Goal: Navigation & Orientation: Find specific page/section

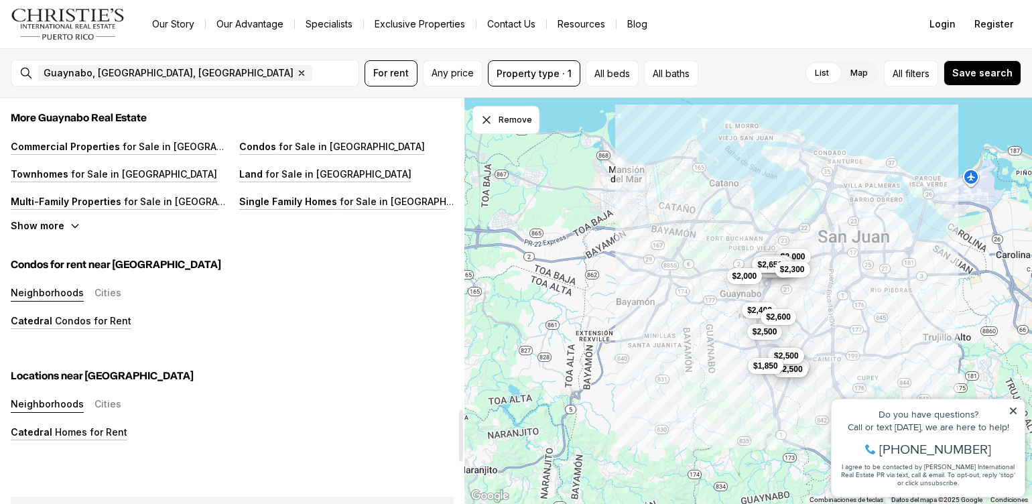
scroll to position [2480, 0]
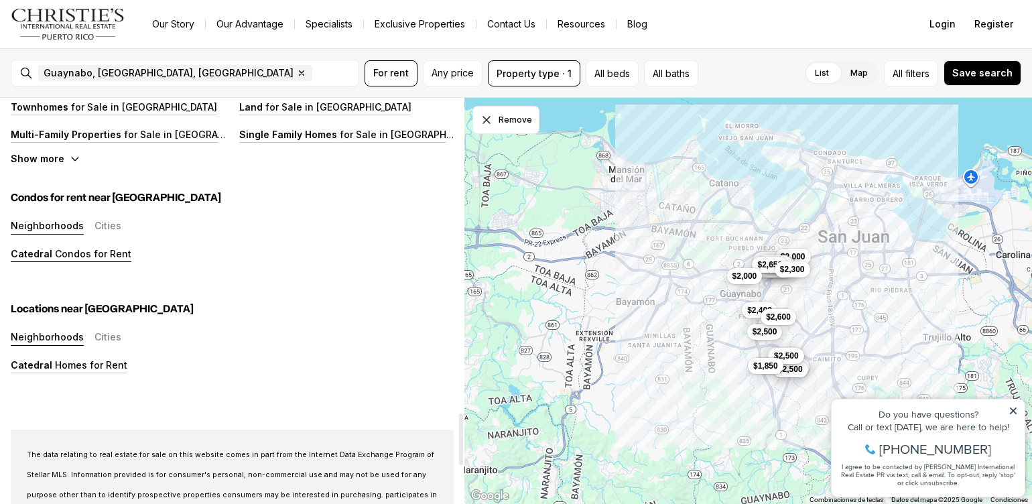
click at [103, 250] on p "Condos for Rent" at bounding box center [91, 253] width 79 height 11
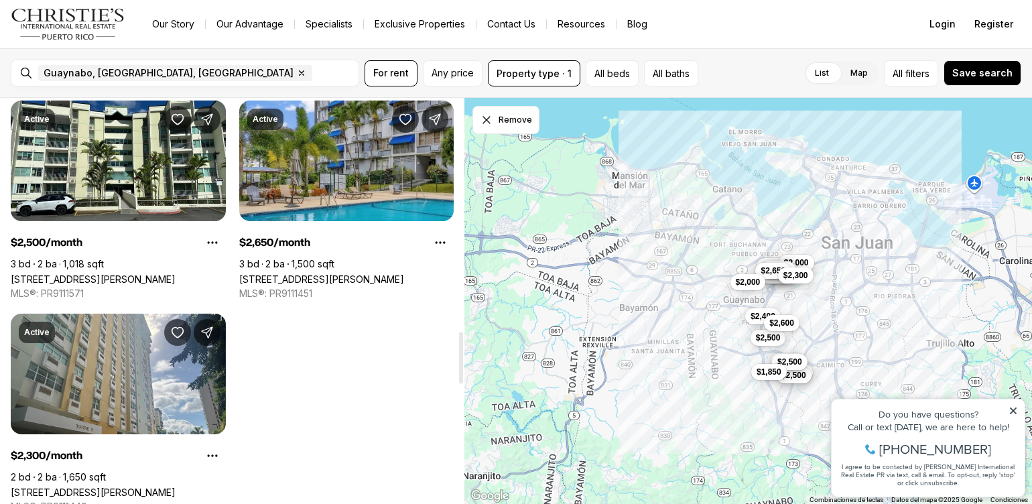
scroll to position [1837, 0]
